Goal: Obtain resource: Obtain resource

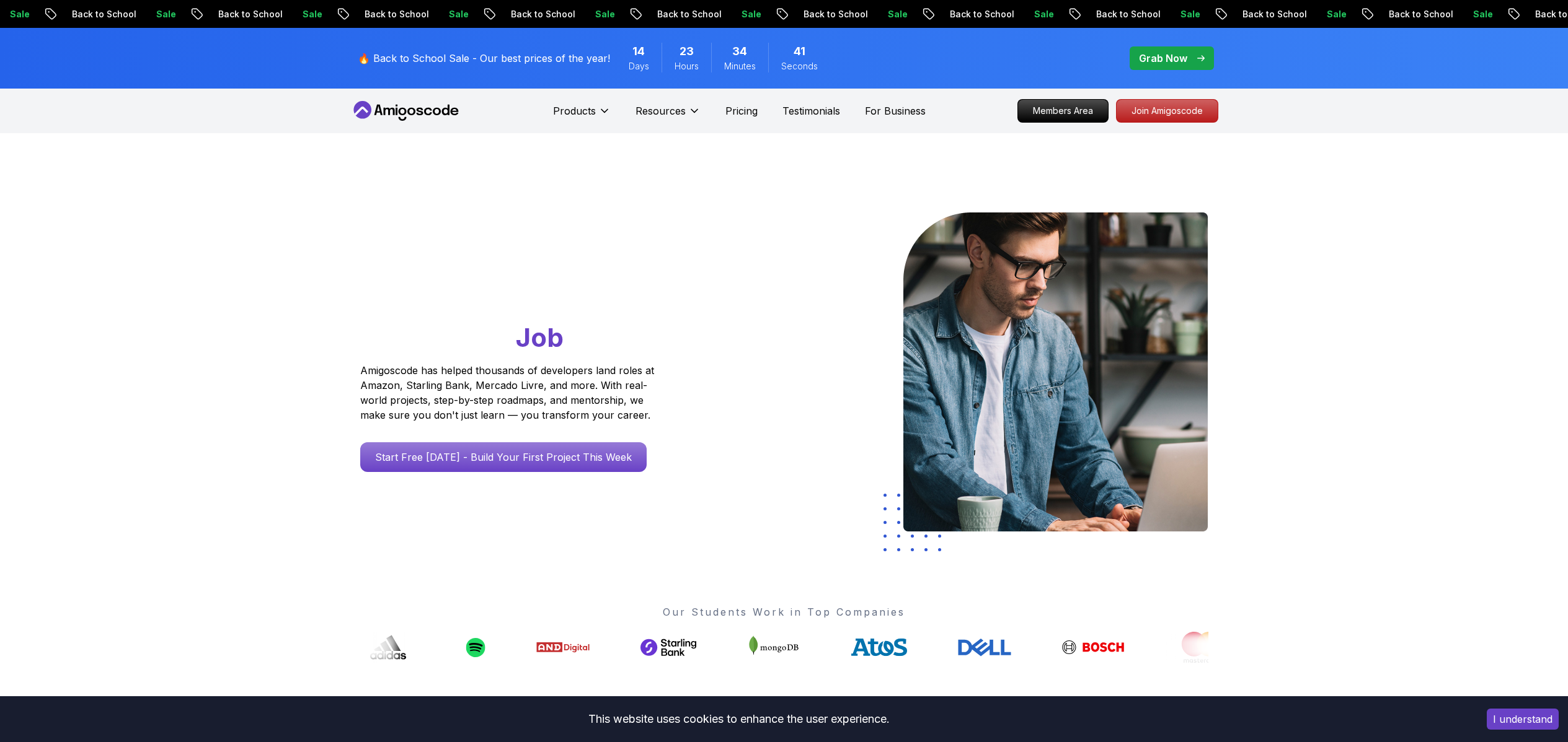
drag, startPoint x: 344, startPoint y: 400, endPoint x: 366, endPoint y: 438, distance: 43.9
click at [344, 415] on div "Go From Learning to Hired: Master Java, Spring Boot & Cloud Skills That Get You…" at bounding box center [784, 438] width 1568 height 609
click at [771, 377] on div at bounding box center [748, 374] width 73 height 323
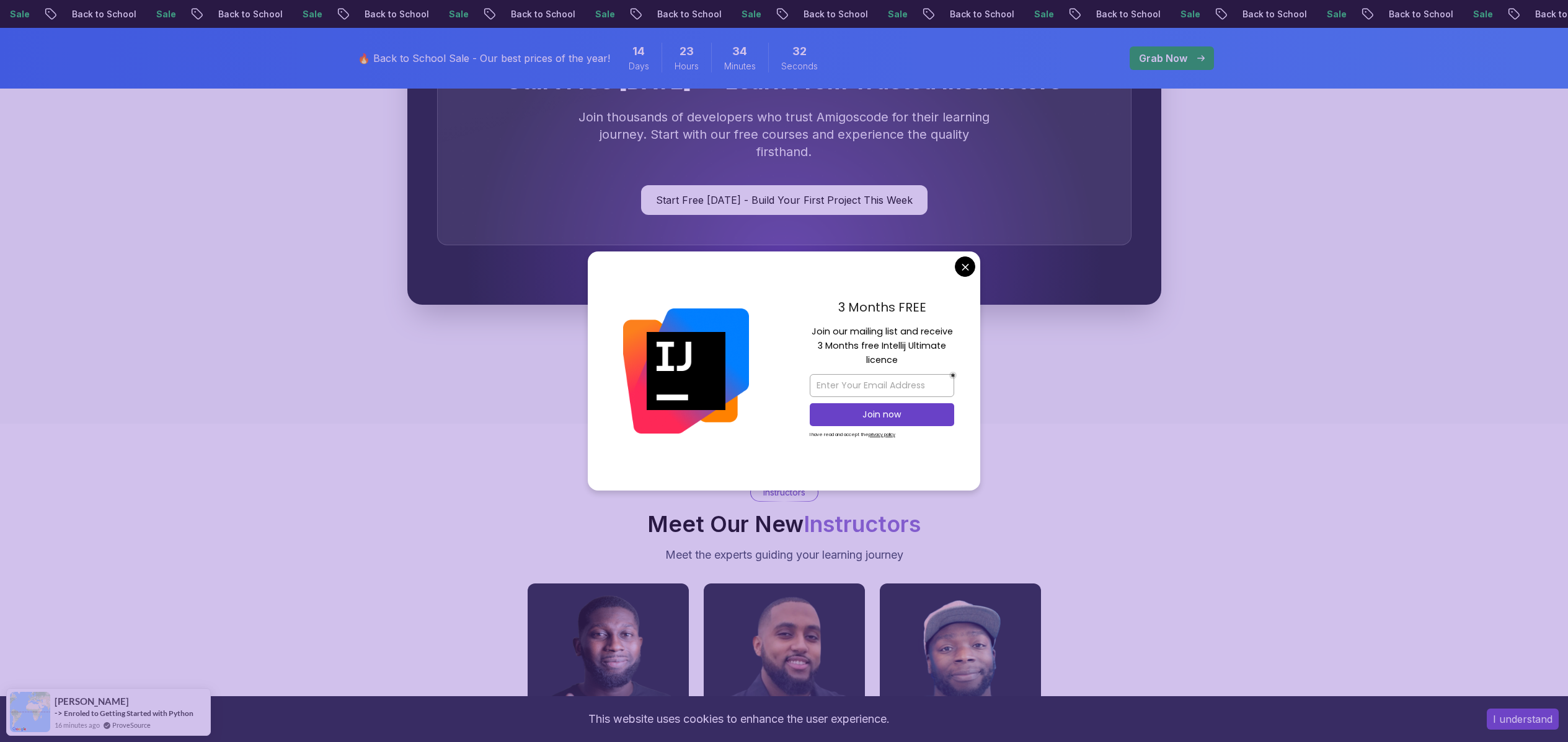
scroll to position [3816, 0]
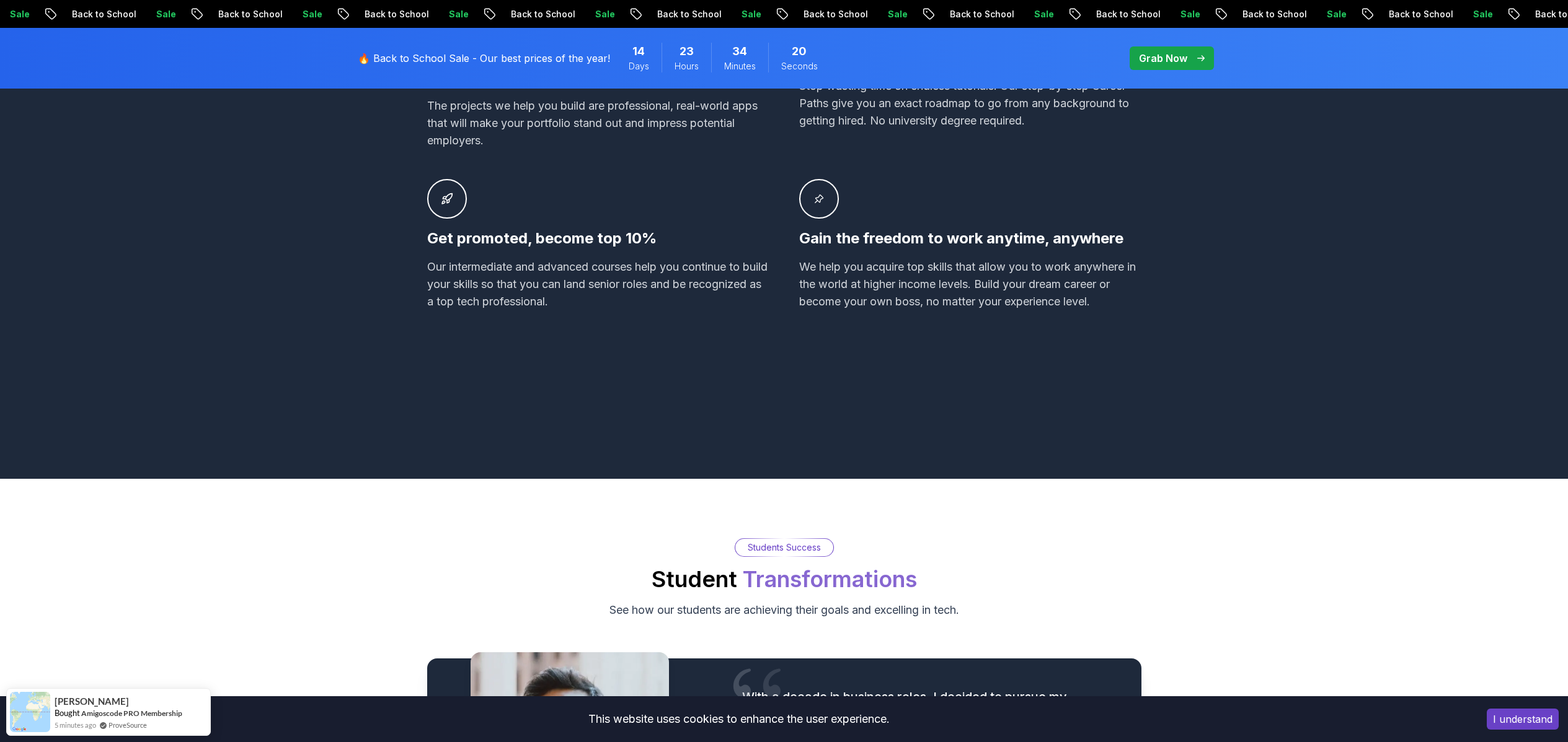
scroll to position [0, 0]
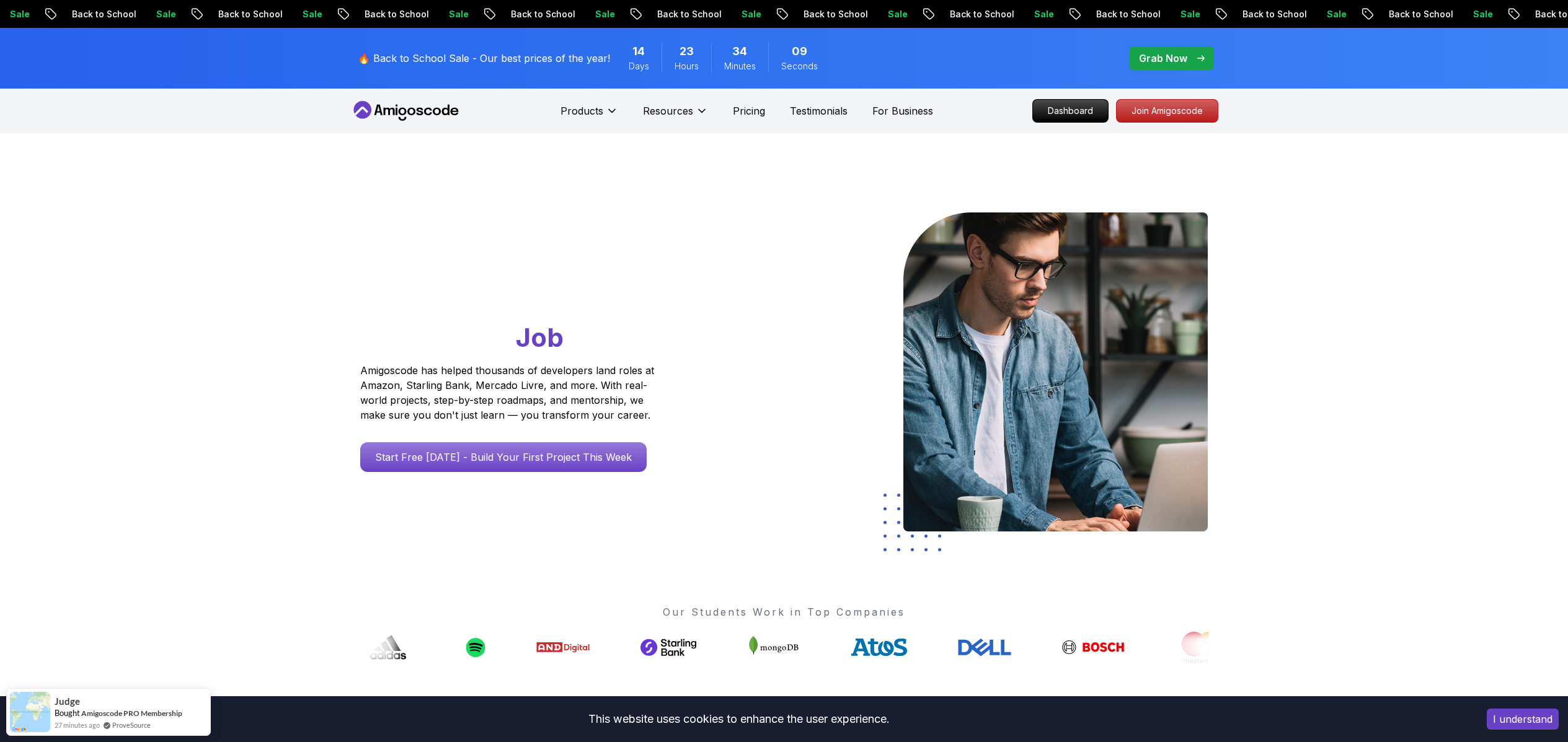
click at [1165, 61] on p "Grab Now" at bounding box center [1163, 58] width 49 height 15
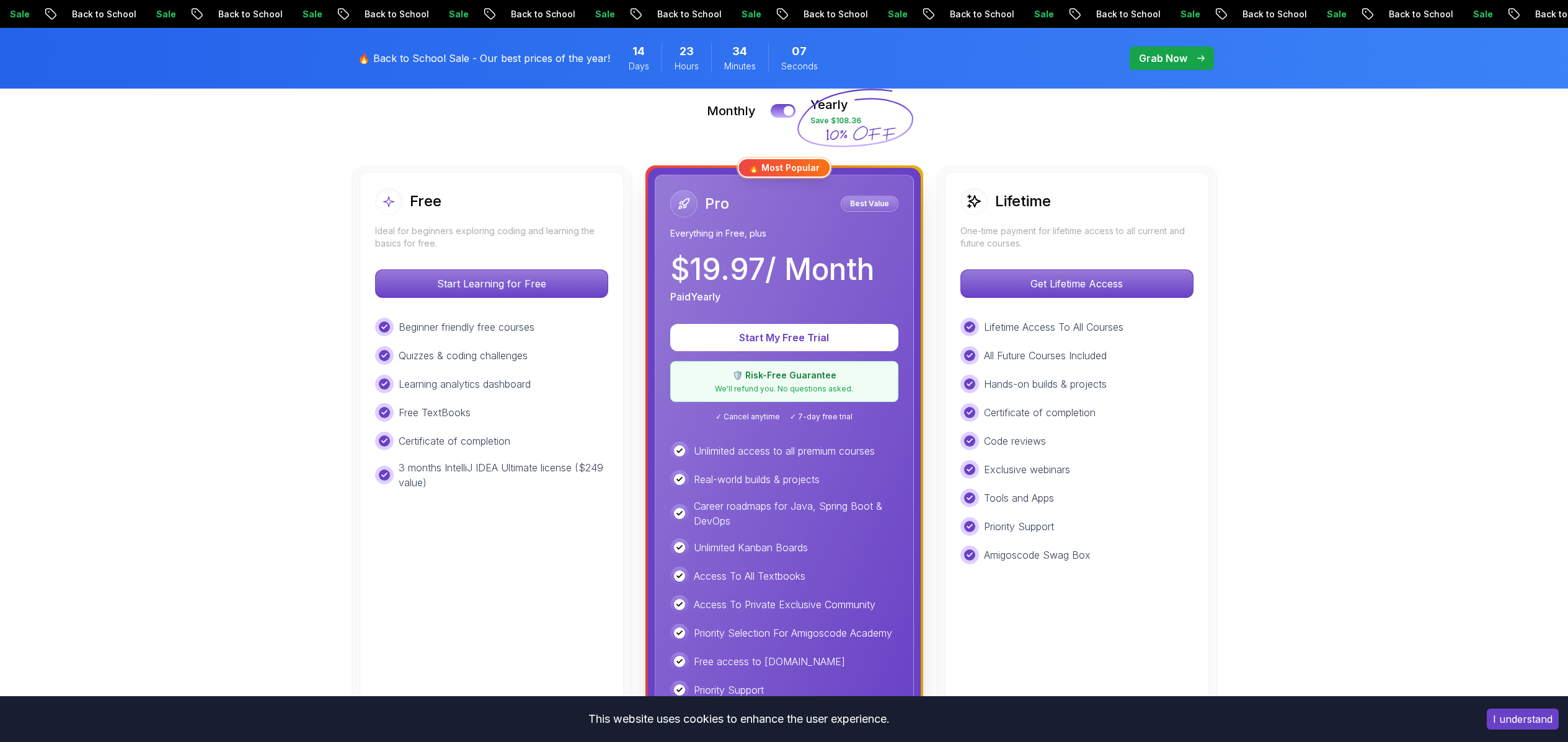
scroll to position [310, 0]
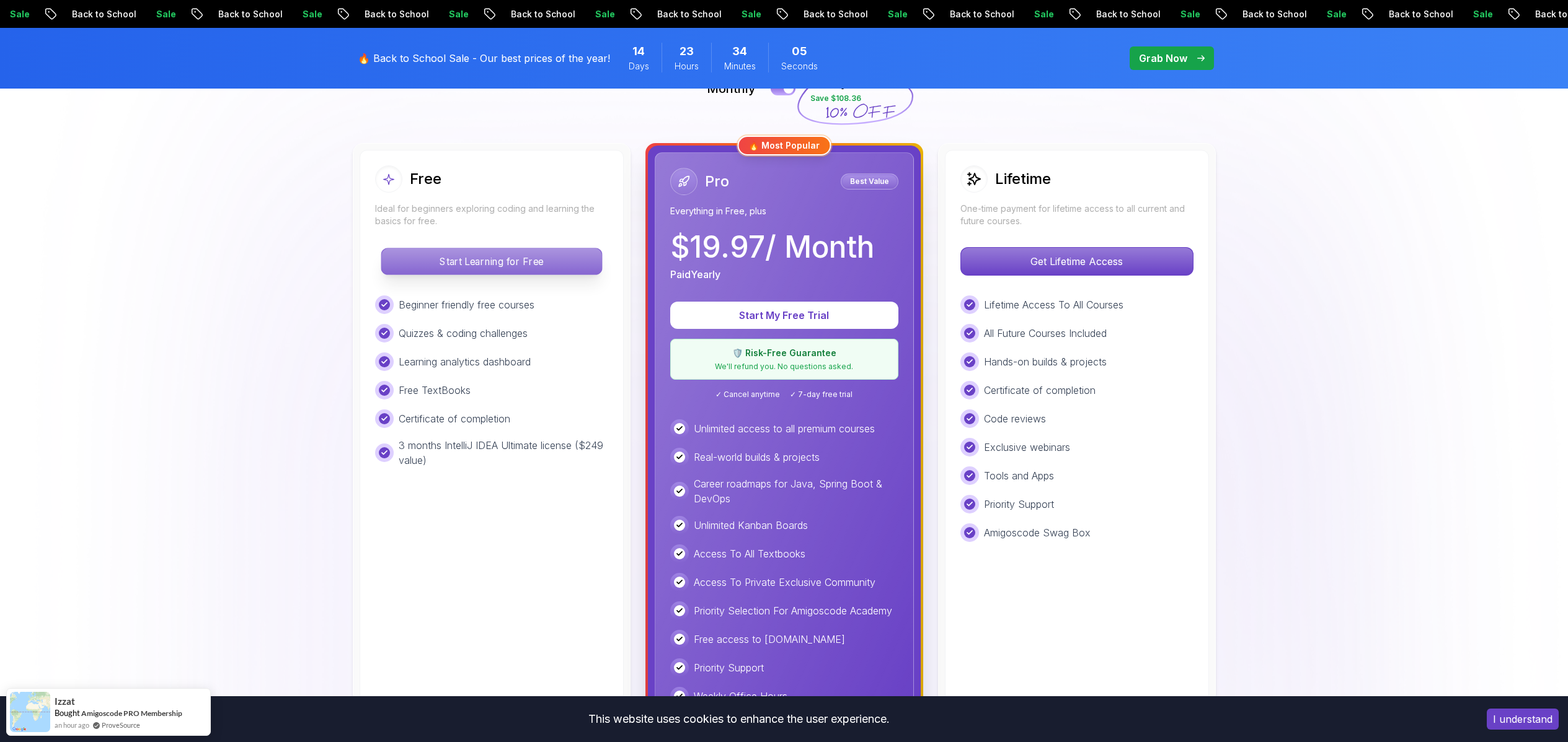
click at [496, 259] on p "Start Learning for Free" at bounding box center [491, 261] width 220 height 26
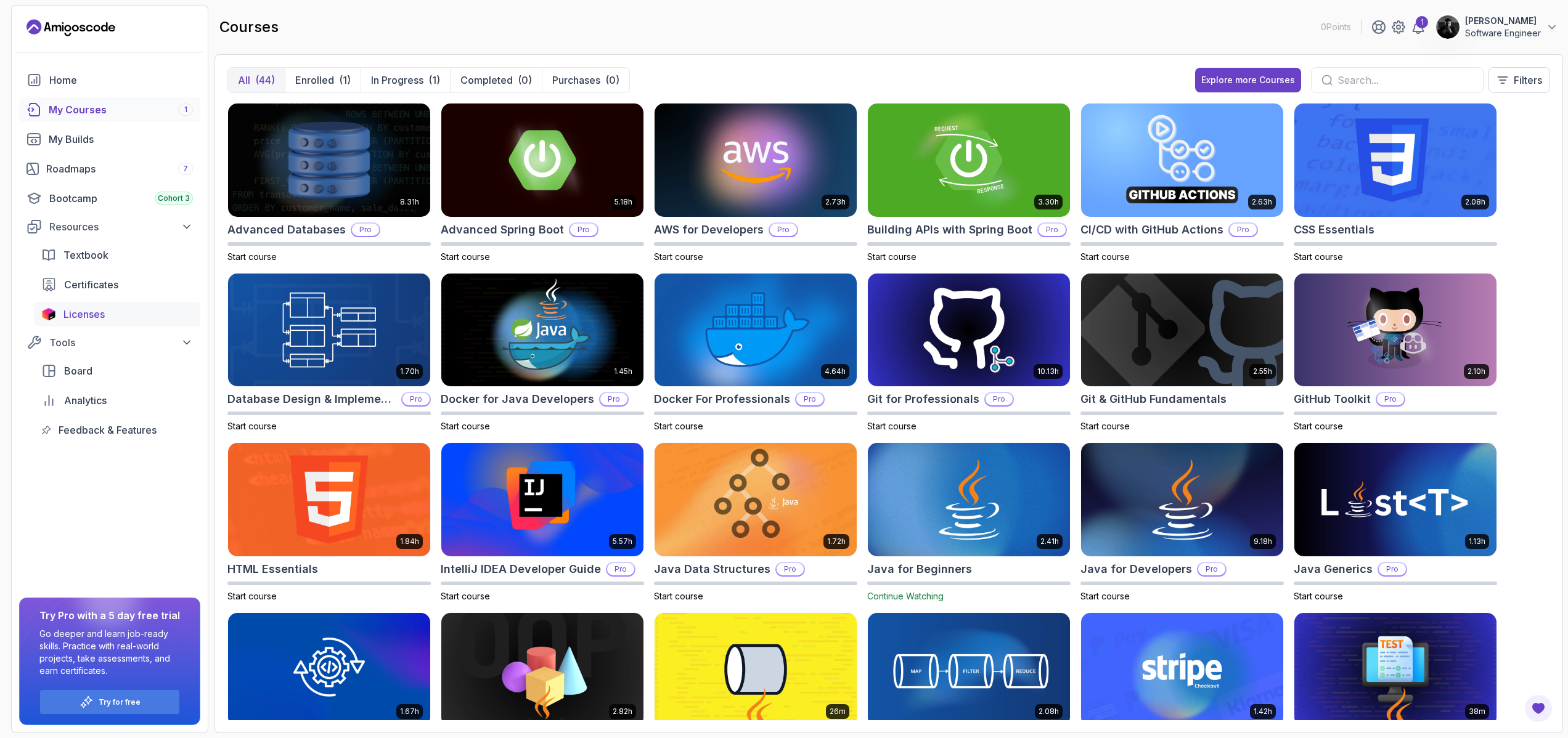
click at [104, 313] on span "Licenses" at bounding box center [84, 314] width 41 height 15
click at [110, 315] on div "Licenses" at bounding box center [128, 314] width 130 height 15
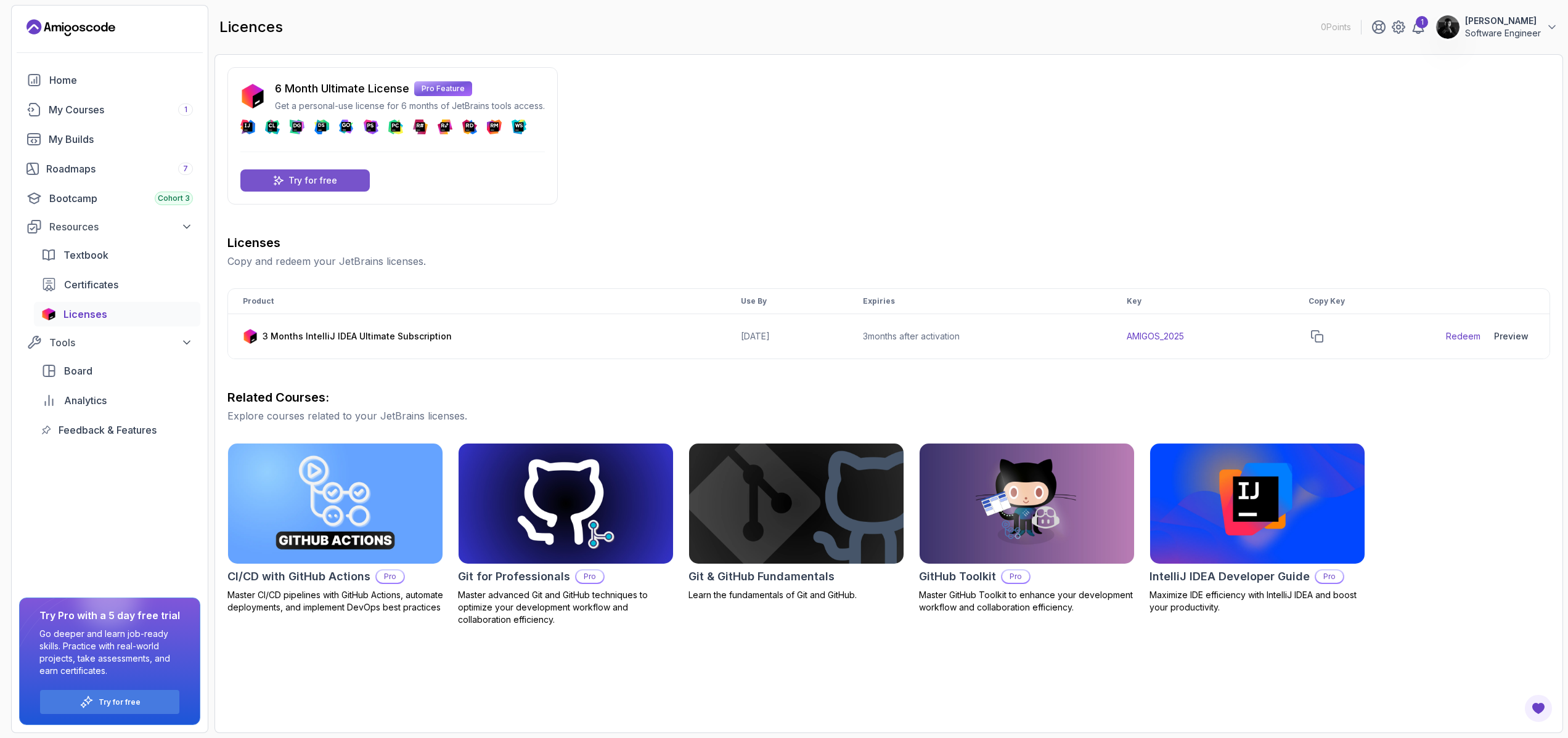
click at [309, 184] on p "Try for free" at bounding box center [313, 180] width 49 height 12
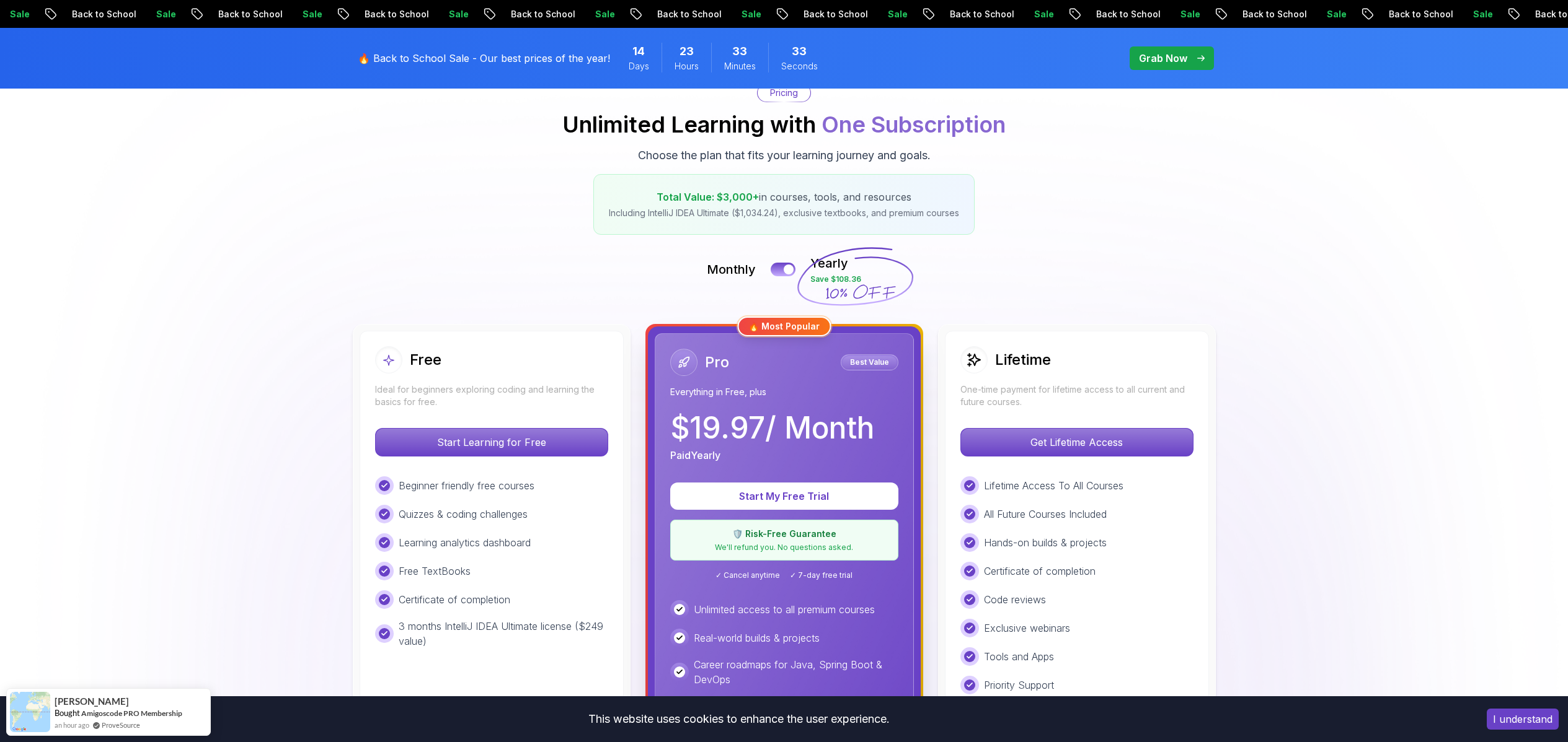
scroll to position [189, 0]
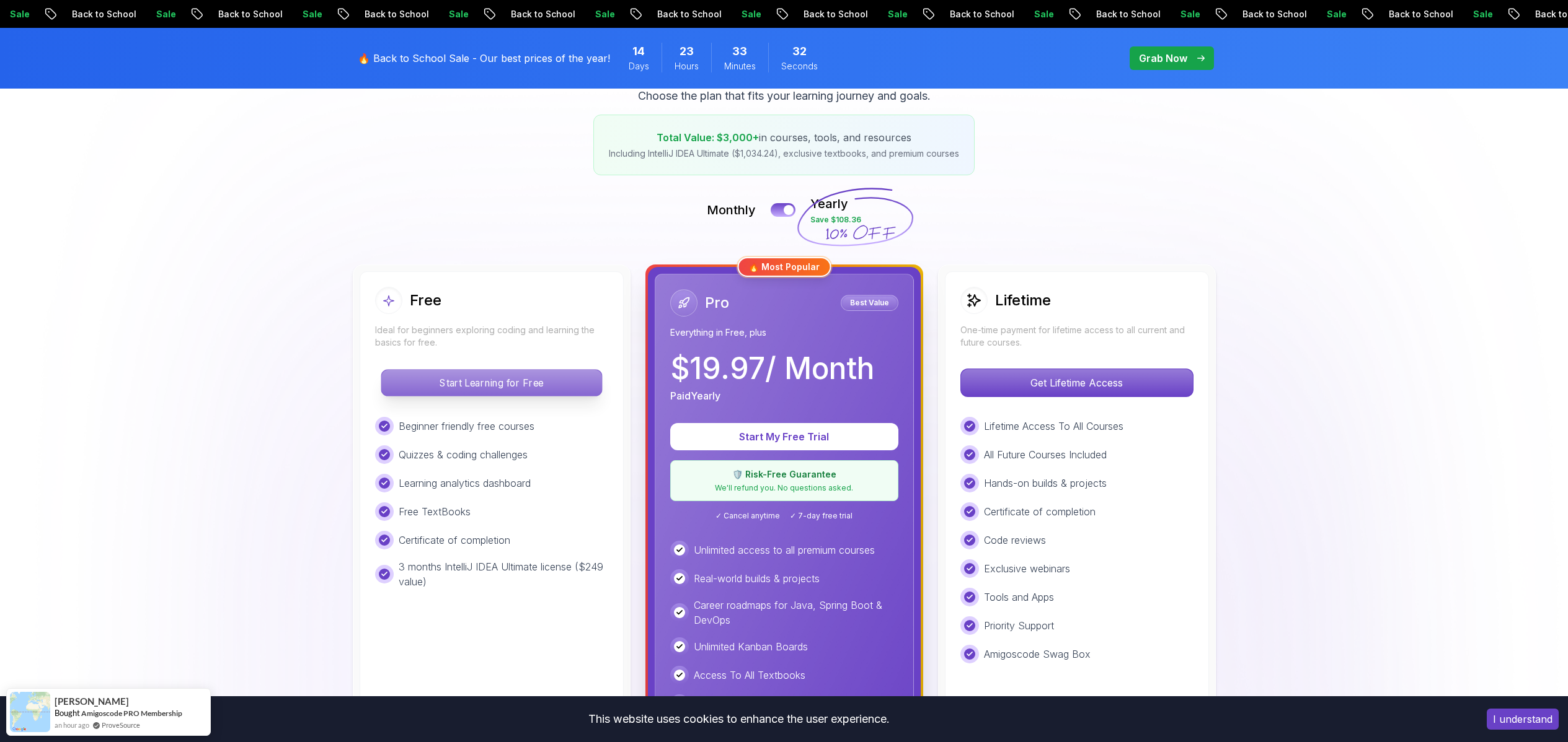
click at [528, 380] on p "Start Learning for Free" at bounding box center [491, 383] width 220 height 26
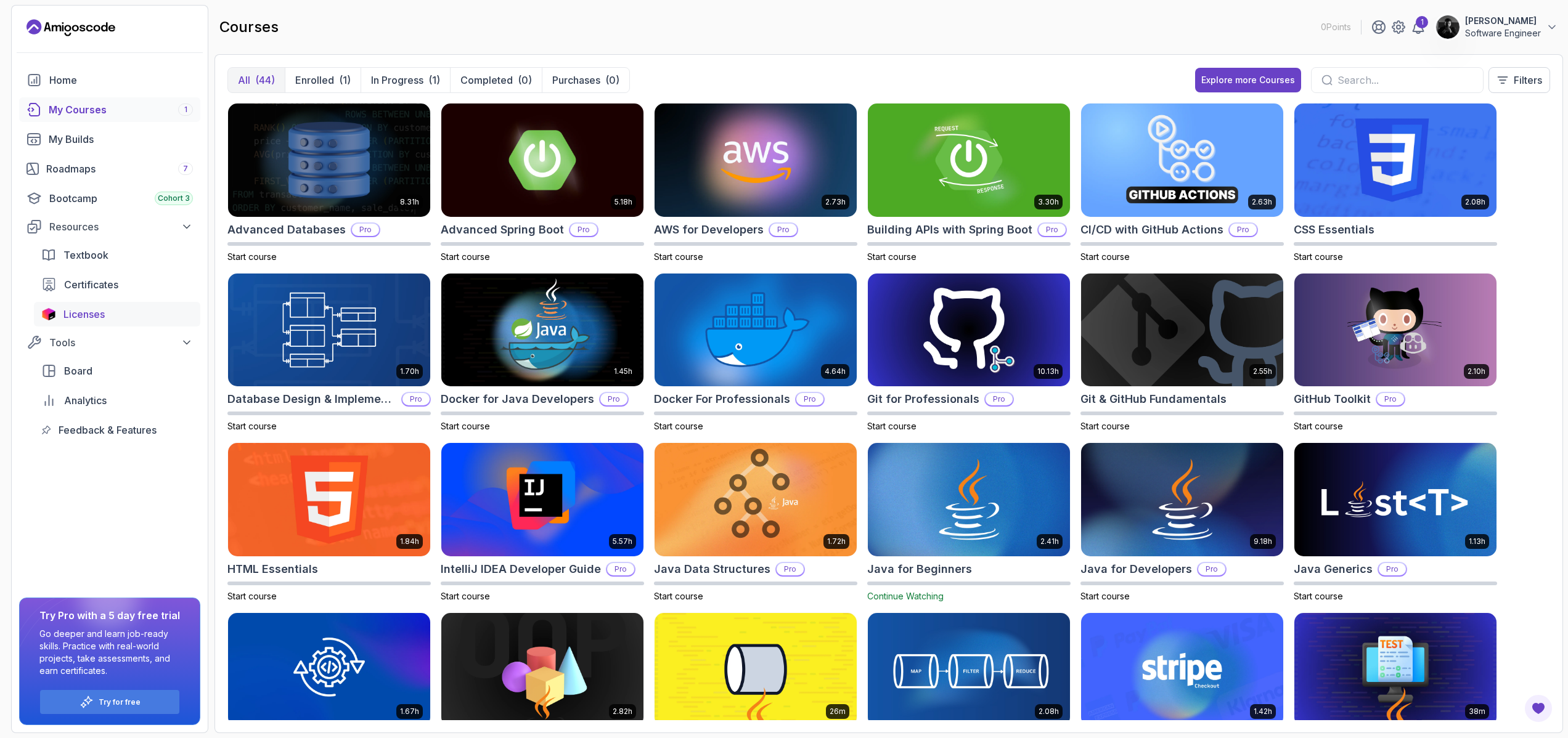
click at [103, 310] on span "Licenses" at bounding box center [84, 314] width 41 height 15
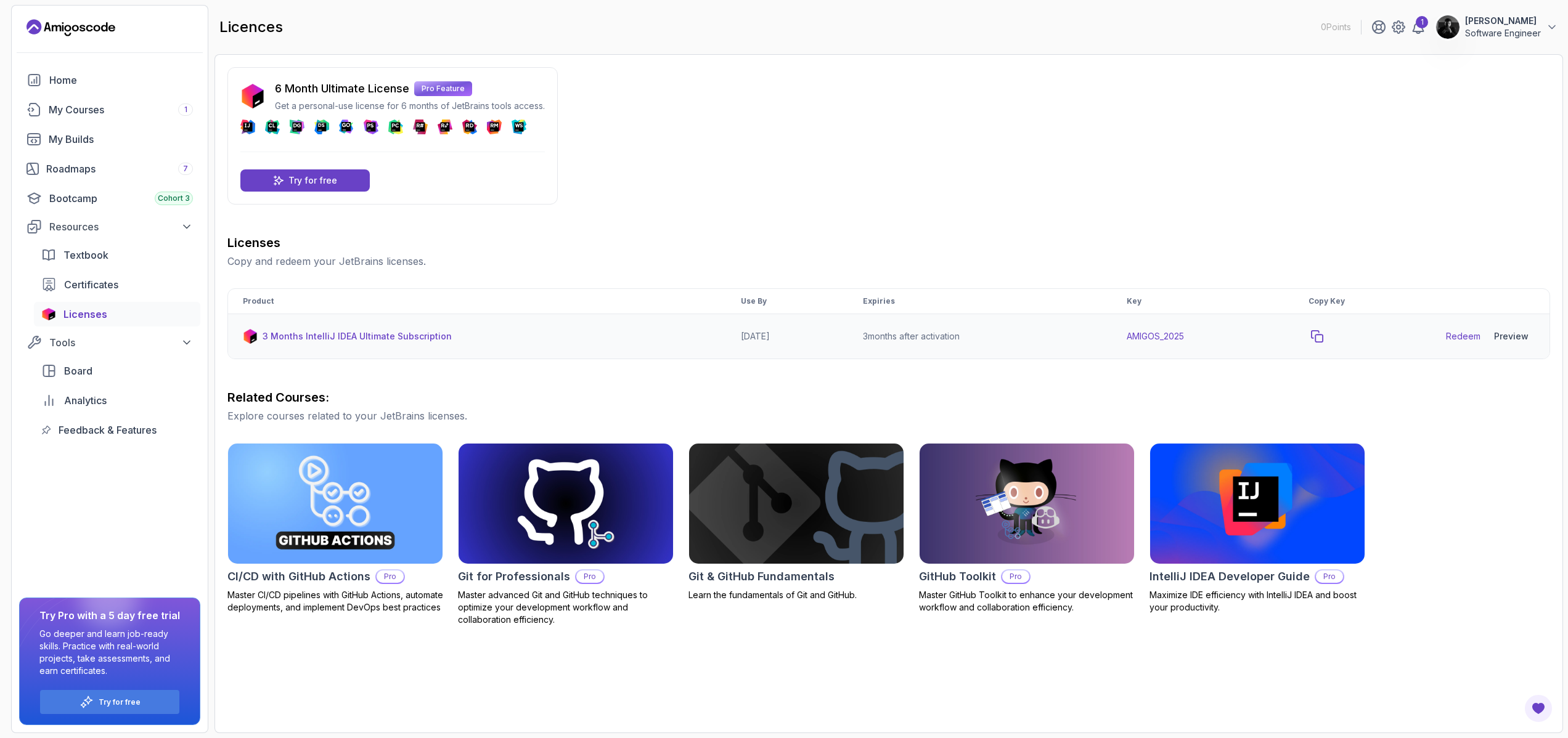
click at [1324, 338] on icon "copy-button" at bounding box center [1317, 336] width 12 height 12
drag, startPoint x: 771, startPoint y: 345, endPoint x: 647, endPoint y: 333, distance: 124.6
click at [647, 333] on tr "3 Months IntelliJ IDEA Ultimate Subscription [DATE] 3 months after activation A…" at bounding box center [889, 337] width 1322 height 45
click at [927, 385] on div "Licenses Copy and redeem your JetBrains licenses. Product Use By Expiries Key C…" at bounding box center [889, 430] width 1323 height 392
click at [1478, 342] on link "Redeem" at bounding box center [1464, 336] width 35 height 12
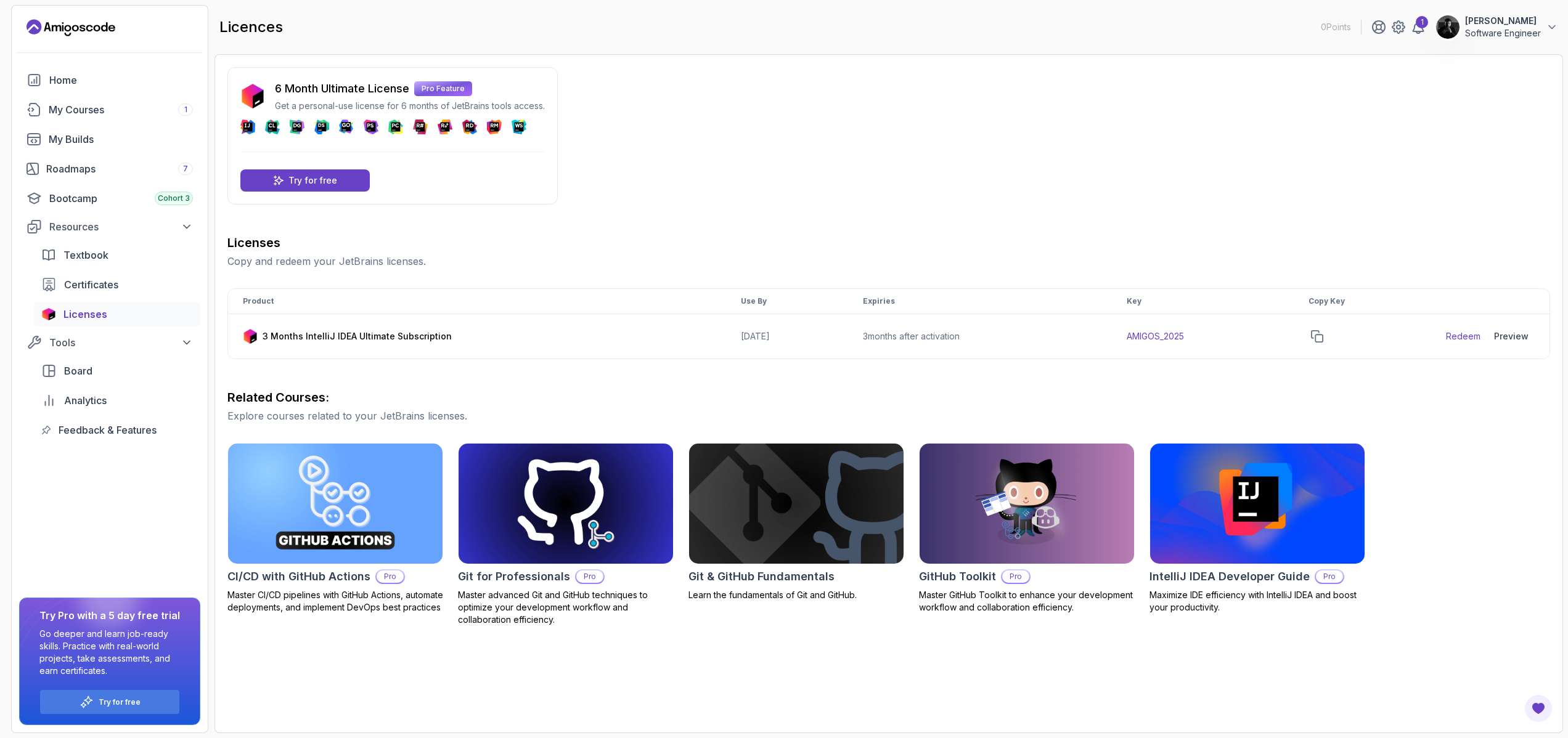
click at [647, 251] on div "Licenses Copy and redeem your JetBrains licenses." at bounding box center [889, 251] width 1323 height 35
drag, startPoint x: 1199, startPoint y: 336, endPoint x: 1068, endPoint y: 345, distance: 131.3
click at [1068, 345] on tr "3 Months IntelliJ IDEA Ultimate Subscription [DATE] 3 months after activation A…" at bounding box center [889, 337] width 1322 height 45
copy tr "AMIGOS_2025"
drag, startPoint x: 761, startPoint y: 338, endPoint x: 698, endPoint y: 345, distance: 63.4
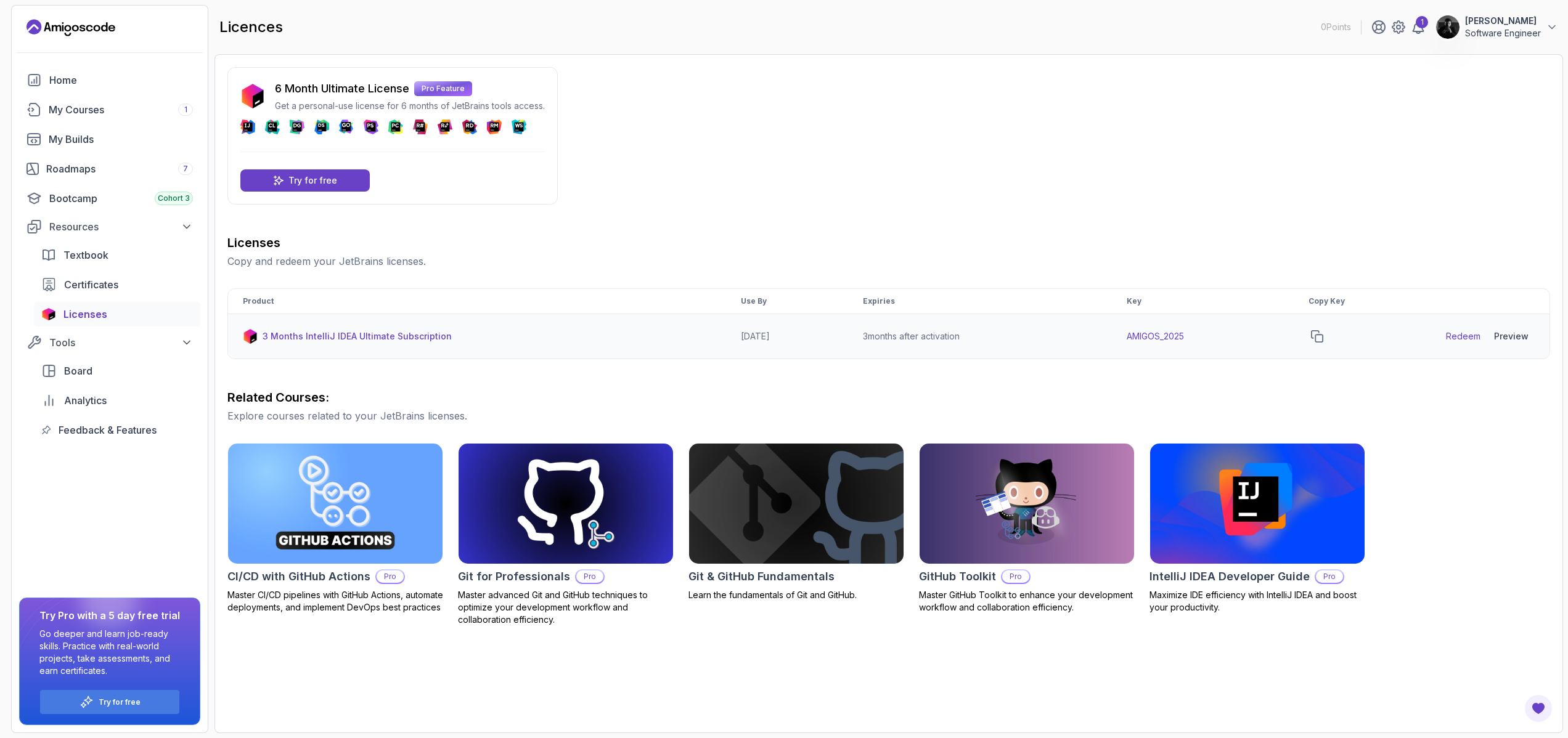
click at [726, 345] on td "[DATE]" at bounding box center [787, 337] width 122 height 45
click at [749, 363] on div "Licenses Copy and redeem your JetBrains licenses. Product Use By Expiries Key C…" at bounding box center [889, 430] width 1323 height 392
drag, startPoint x: 759, startPoint y: 340, endPoint x: 715, endPoint y: 342, distance: 44.0
click at [726, 342] on td "[DATE]" at bounding box center [787, 337] width 122 height 45
drag, startPoint x: 1201, startPoint y: 335, endPoint x: 1113, endPoint y: 345, distance: 88.6
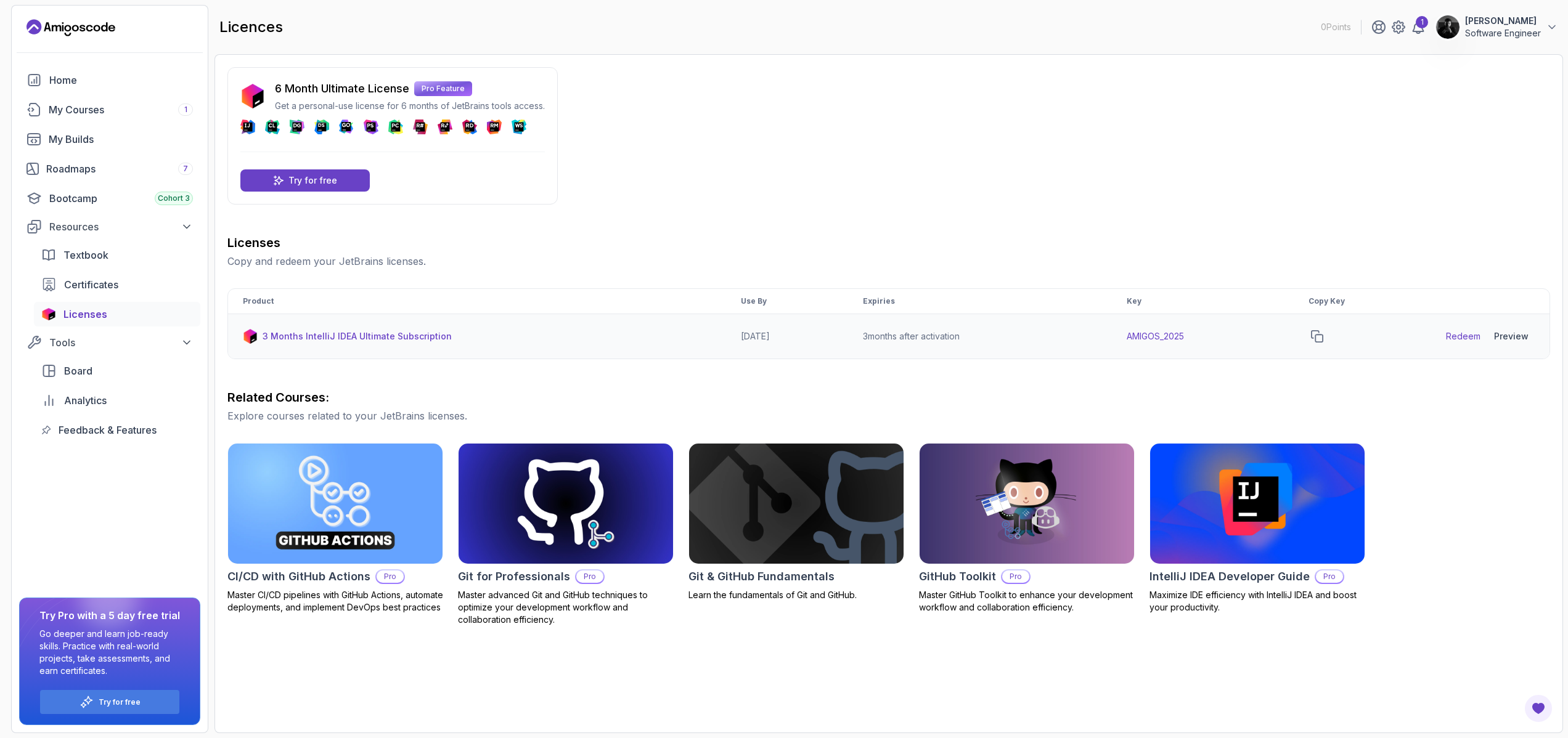
click at [1113, 345] on tr "3 Months IntelliJ IDEA Ultimate Subscription [DATE] 3 months after activation A…" at bounding box center [889, 337] width 1322 height 45
copy tr "AMIGOS_2025"
click at [1516, 338] on div "Preview" at bounding box center [1511, 336] width 35 height 12
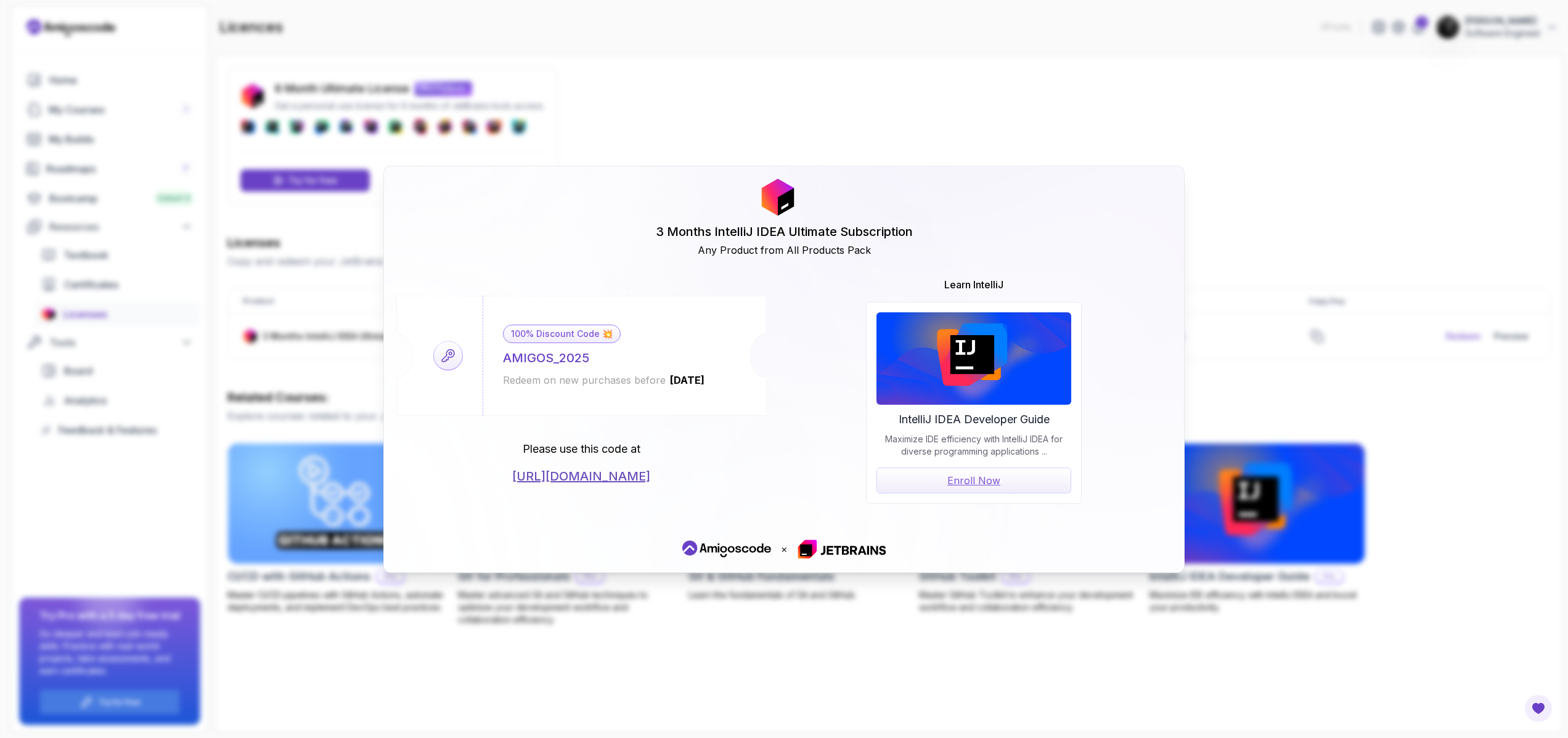
click at [651, 479] on link "[URL][DOMAIN_NAME]" at bounding box center [581, 476] width 138 height 17
drag, startPoint x: 573, startPoint y: 199, endPoint x: 689, endPoint y: 235, distance: 121.5
click at [689, 235] on div "3 Months IntelliJ IDEA Ultimate Subscription Any Product from All Products Pack" at bounding box center [784, 218] width 776 height 79
drag, startPoint x: 658, startPoint y: 184, endPoint x: 692, endPoint y: 168, distance: 37.6
click at [709, 168] on div "3 Months IntelliJ IDEA Ultimate Subscription Any Product from All Products Pack…" at bounding box center [784, 369] width 800 height 406
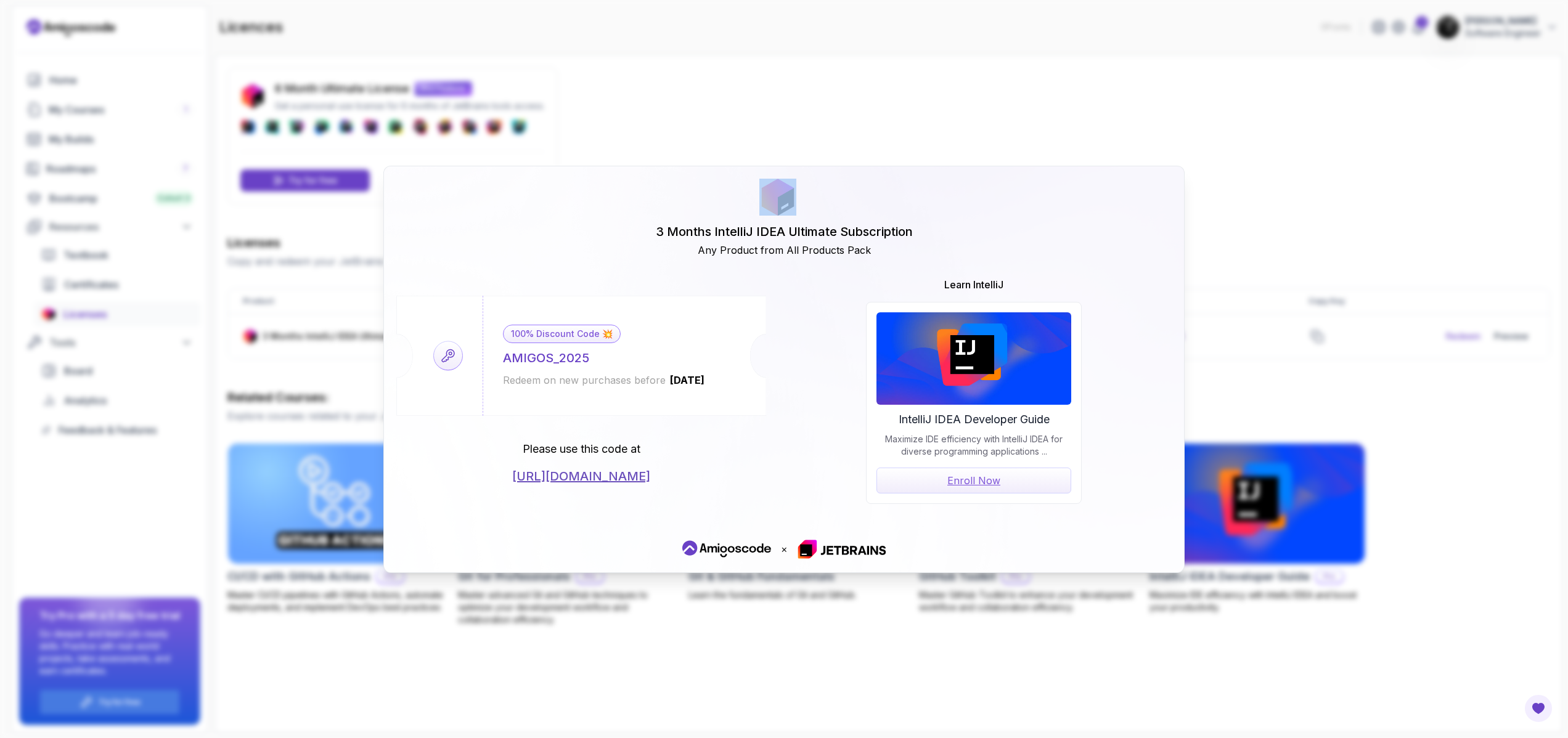
drag, startPoint x: 690, startPoint y: 168, endPoint x: 1001, endPoint y: 113, distance: 315.8
click at [789, 178] on div "3 Months IntelliJ IDEA Ultimate Subscription Any Product from All Products Pack…" at bounding box center [784, 369] width 800 height 406
